Goal: Task Accomplishment & Management: Complete application form

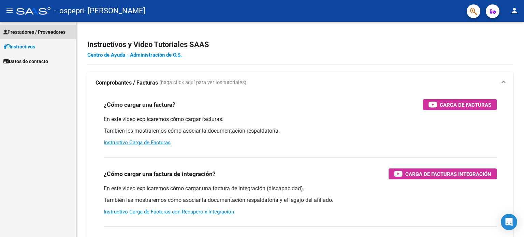
click at [48, 31] on span "Prestadores / Proveedores" at bounding box center [34, 32] width 62 height 8
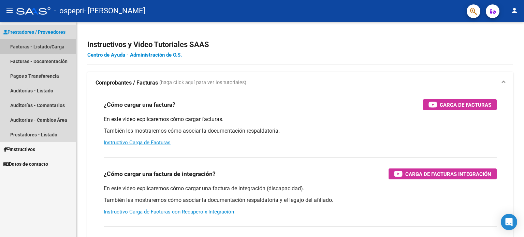
click at [48, 47] on link "Facturas - Listado/Carga" at bounding box center [38, 46] width 76 height 15
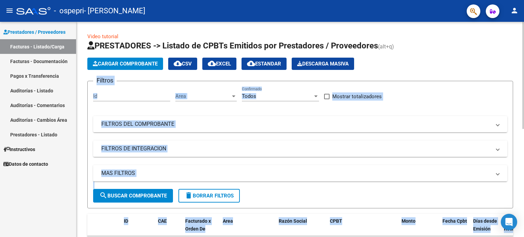
drag, startPoint x: 521, startPoint y: 66, endPoint x: 524, endPoint y: 128, distance: 62.5
click at [524, 128] on div "Video tutorial PRESTADORES -> Listado de CPBTs Emitidos por Prestadores / Prove…" at bounding box center [300, 236] width 449 height 429
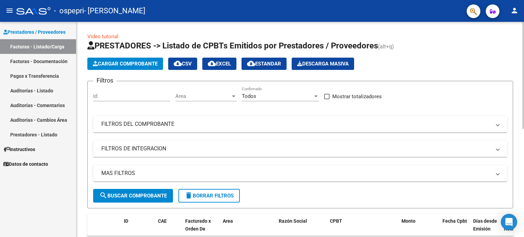
click at [509, 73] on app-list-header "PRESTADORES -> Listado de CPBTs Emitidos por Prestadores / Proveedores (alt+q) …" at bounding box center [300, 124] width 426 height 168
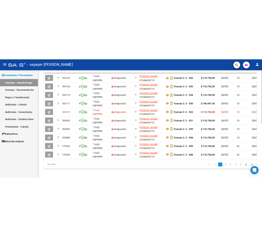
scroll to position [209, 0]
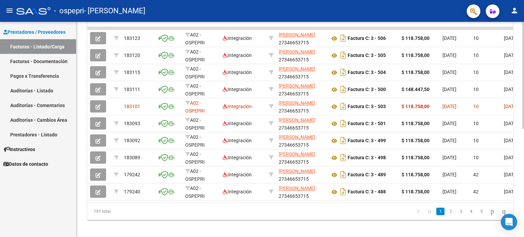
click at [524, 177] on div at bounding box center [523, 181] width 2 height 107
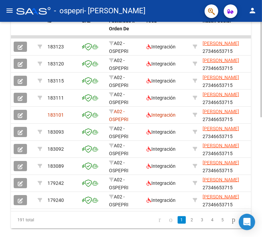
scroll to position [240, 0]
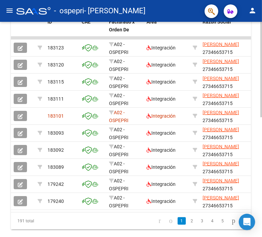
click at [257, 138] on div "Video tutorial PRESTADORES -> Listado de CPBTs Emitidos por Prestadores / Prove…" at bounding box center [131, 22] width 263 height 480
click at [17, 114] on button "button" at bounding box center [20, 116] width 13 height 10
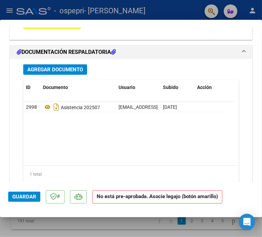
scroll to position [741, 0]
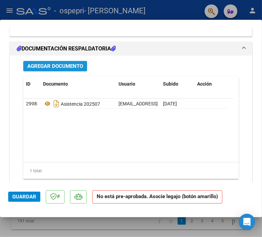
click at [70, 69] on button "Agregar Documento" at bounding box center [55, 66] width 64 height 11
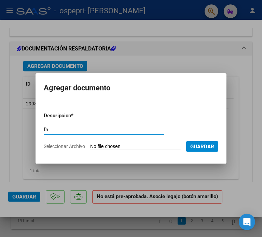
type input "f"
type input "nota de credito"
click at [118, 147] on input "Seleccionar Archivo" at bounding box center [135, 147] width 90 height 6
type input "C:\fakepath\27346653715_013_00003_00000030.pdf"
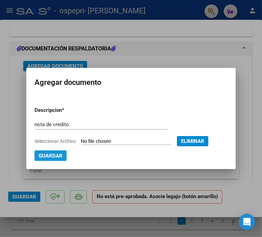
click at [48, 156] on span "Guardar" at bounding box center [51, 156] width 24 height 6
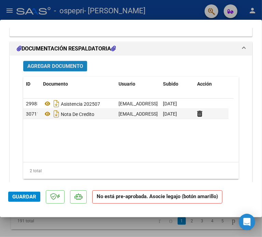
click at [79, 64] on span "Agregar Documento" at bounding box center [55, 66] width 56 height 6
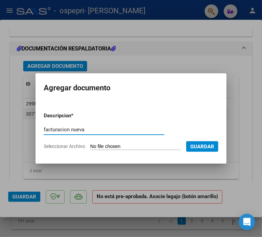
type input "facturacion nueva"
click at [126, 144] on input "Seleccionar Archivo" at bounding box center [135, 147] width 90 height 6
type input "C:\fakepath\27346653715_011_00003_00000514.pdf"
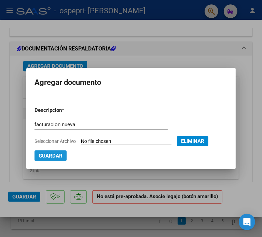
click at [48, 158] on span "Guardar" at bounding box center [51, 156] width 24 height 6
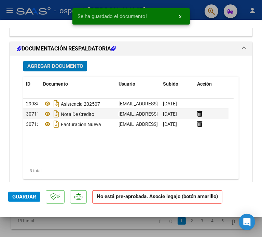
click at [22, 201] on button "Guardar" at bounding box center [24, 197] width 32 height 10
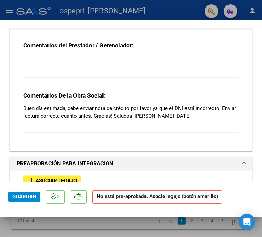
scroll to position [584, 0]
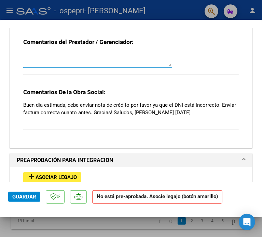
click at [142, 63] on textarea at bounding box center [97, 60] width 148 height 14
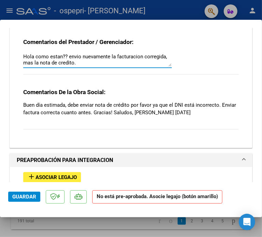
type textarea "Hola como estan?? envio nuevamente la facturacion corregida, mas la nota de cre…"
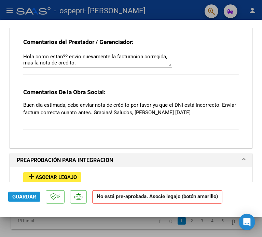
click at [30, 195] on span "Guardar" at bounding box center [24, 197] width 24 height 6
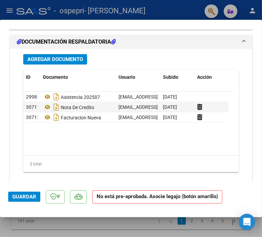
scroll to position [769, 0]
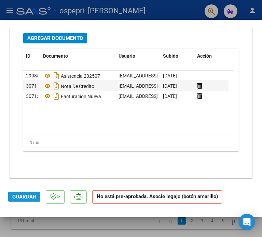
click at [28, 200] on button "Guardar" at bounding box center [24, 197] width 32 height 10
